Goal: Task Accomplishment & Management: Complete application form

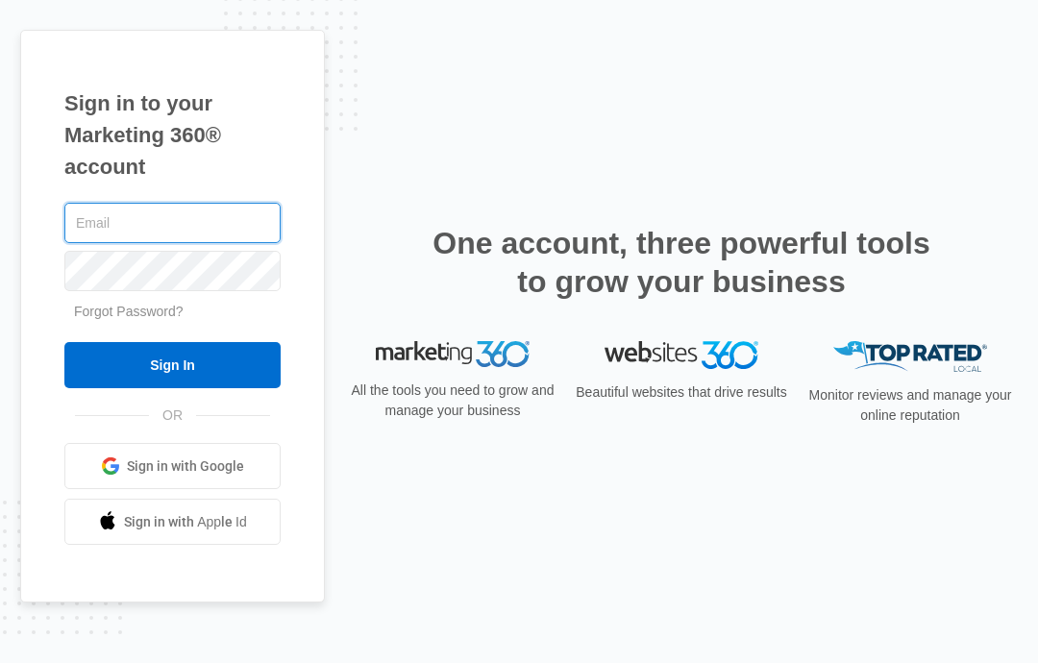
type input "[EMAIL_ADDRESS][DOMAIN_NAME]"
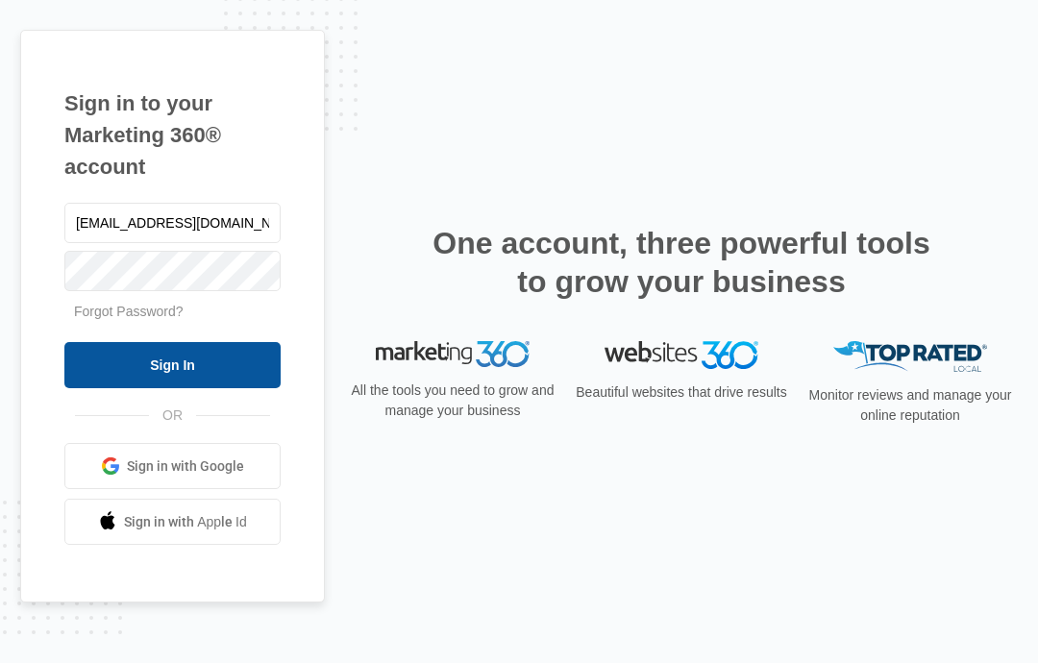
click at [230, 388] on input "Sign In" at bounding box center [172, 365] width 216 height 46
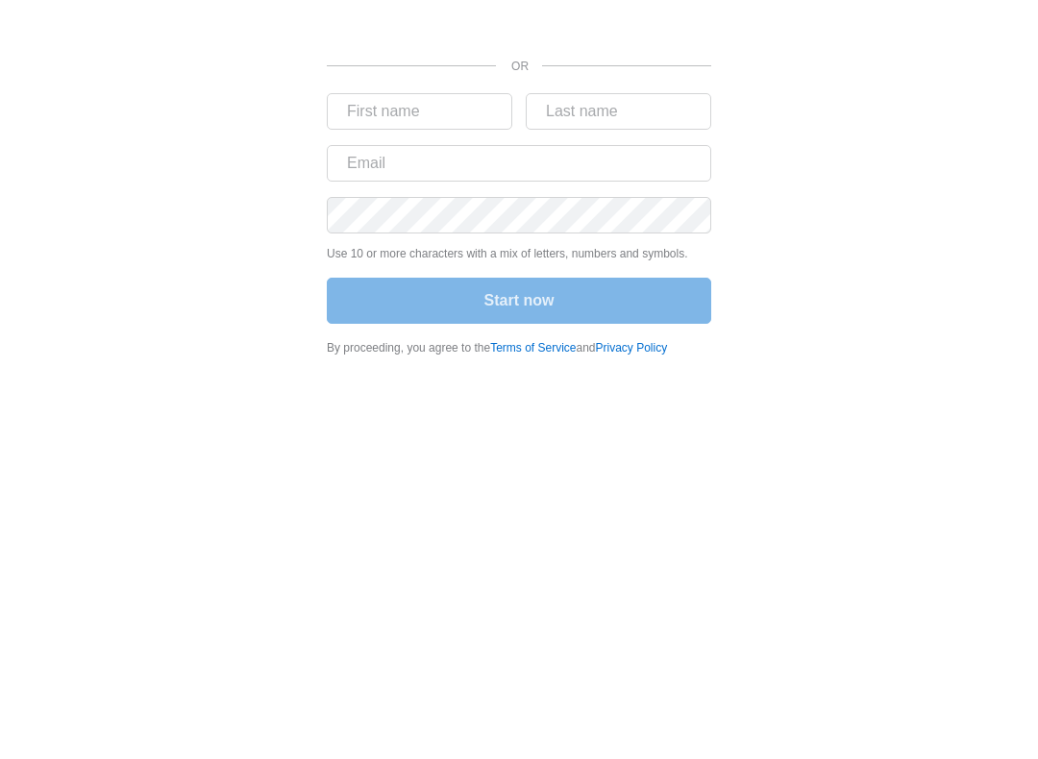
click at [554, 9] on div "Sign in with Google. Opens in new tab" at bounding box center [519, 19] width 384 height 42
click at [459, 115] on input "text" at bounding box center [419, 111] width 185 height 37
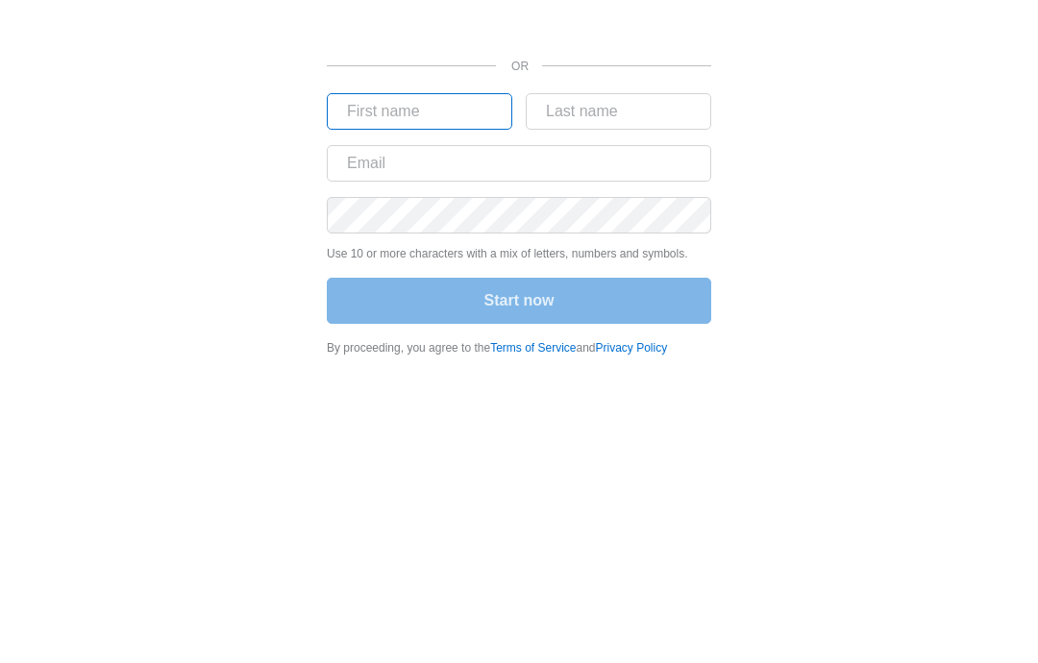
type input "Damian"
type input "Gallegos"
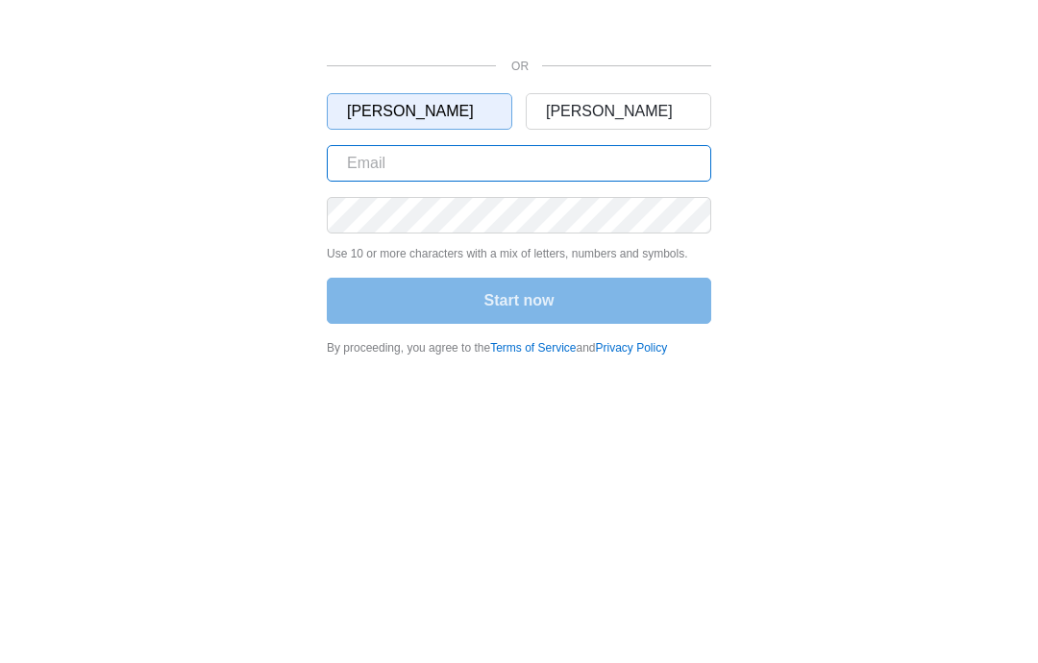
type input "Start@caprockrecycles.com"
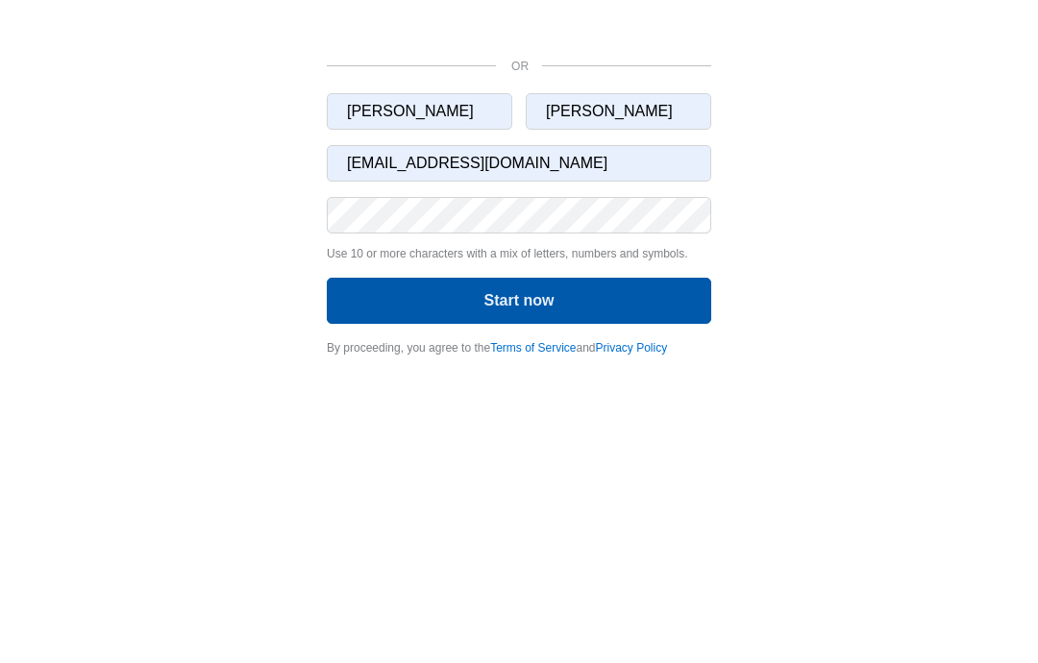
click at [610, 303] on button "Start now" at bounding box center [519, 301] width 384 height 46
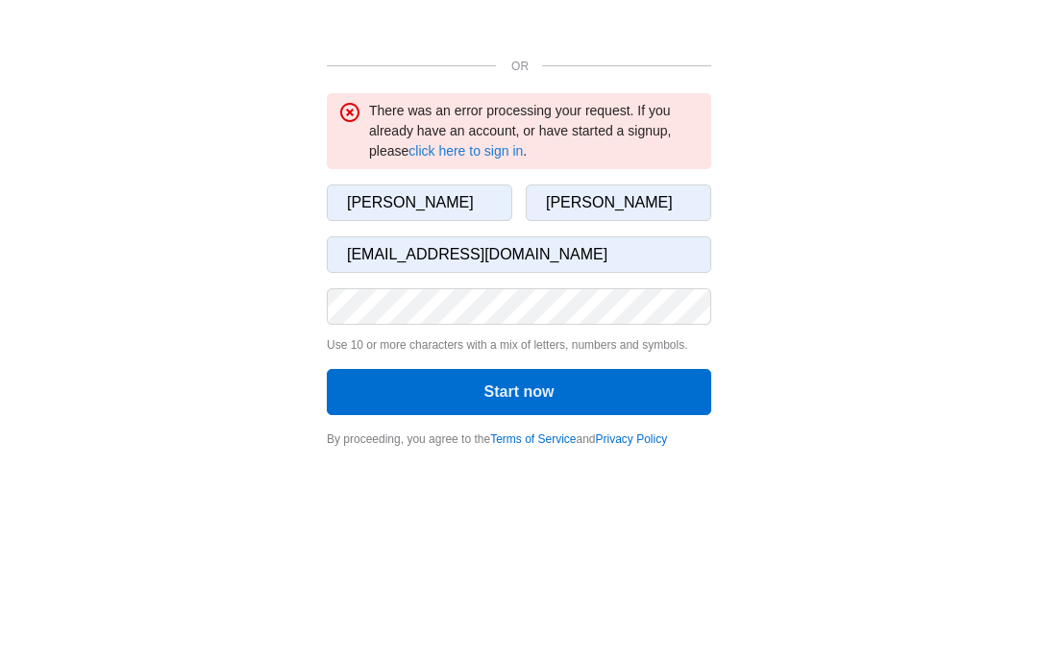
click at [515, 151] on link "click here to sign in" at bounding box center [465, 150] width 114 height 15
